Goal: Information Seeking & Learning: Learn about a topic

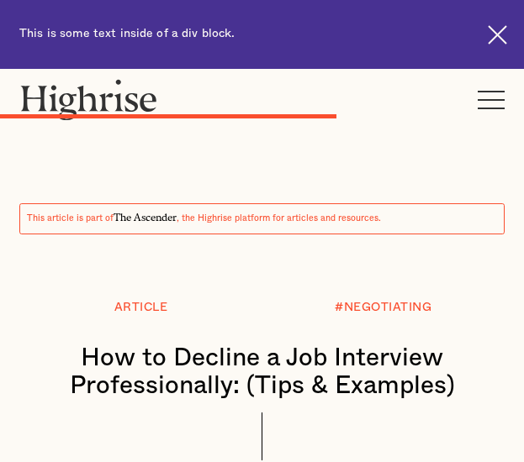
scroll to position [5382, 0]
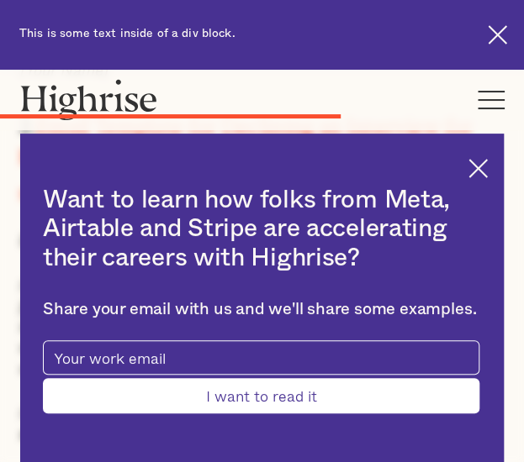
click at [488, 162] on img at bounding box center [477, 168] width 19 height 19
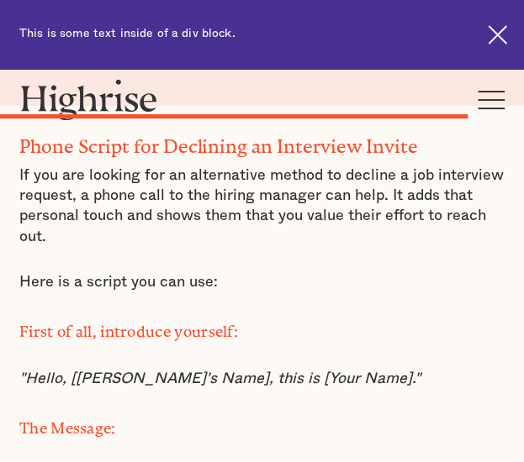
scroll to position [7568, 0]
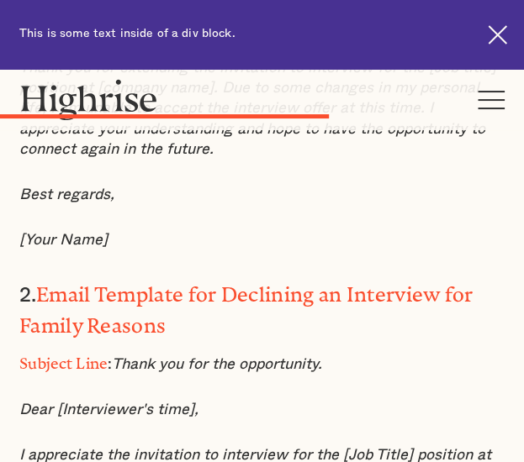
scroll to position [5297, 0]
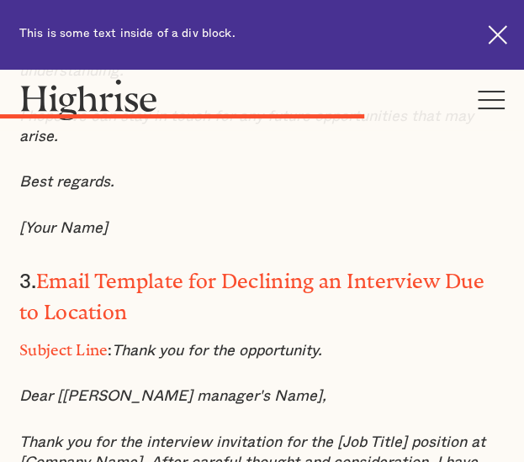
scroll to position [5717, 0]
